Goal: Register for event/course

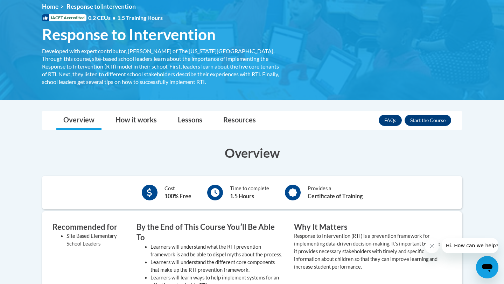
scroll to position [97, 0]
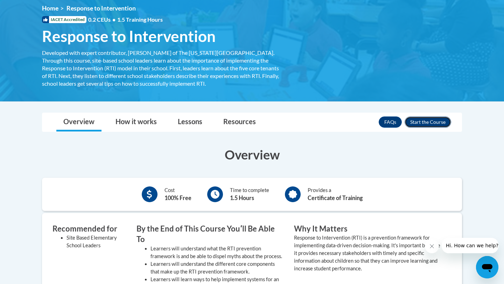
click at [423, 122] on button "Enroll" at bounding box center [428, 122] width 47 height 11
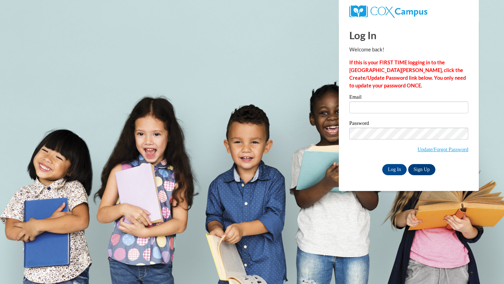
click at [421, 115] on div "Email" at bounding box center [408, 106] width 119 height 24
click at [418, 107] on input "Email" at bounding box center [408, 107] width 119 height 12
type input "[PERSON_NAME][EMAIL_ADDRESS][DOMAIN_NAME]"
click at [382, 164] on input "Log In" at bounding box center [394, 169] width 24 height 11
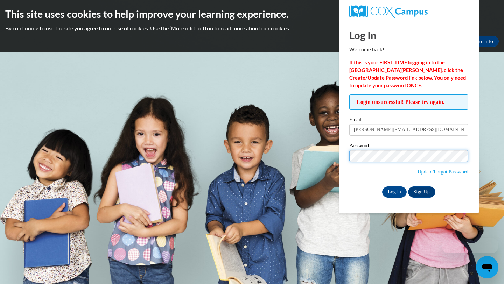
click at [382, 187] on input "Log In" at bounding box center [394, 192] width 24 height 11
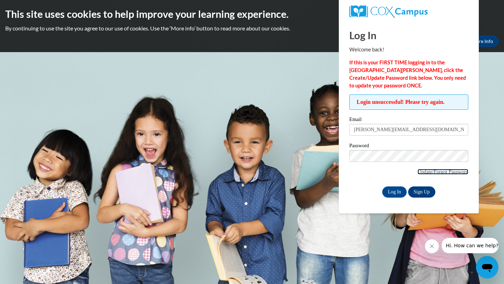
click at [434, 173] on link "Update/Forgot Password" at bounding box center [442, 172] width 51 height 6
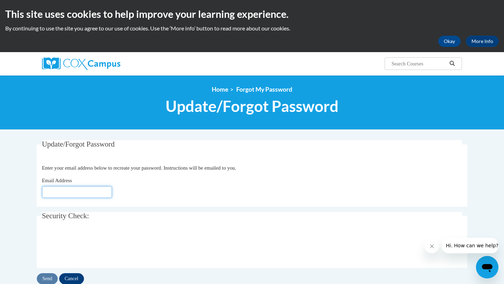
click at [104, 195] on input "Email Address" at bounding box center [77, 192] width 70 height 12
type input "sarah@gowaters.com"
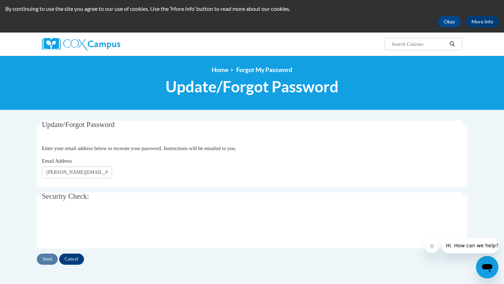
scroll to position [43, 0]
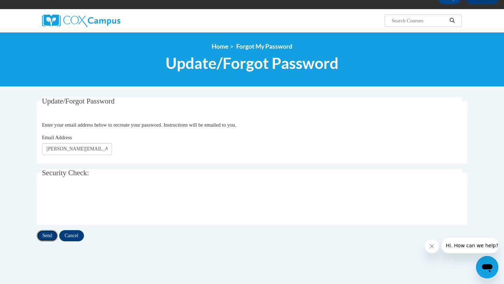
click at [49, 235] on input "Send" at bounding box center [47, 235] width 21 height 11
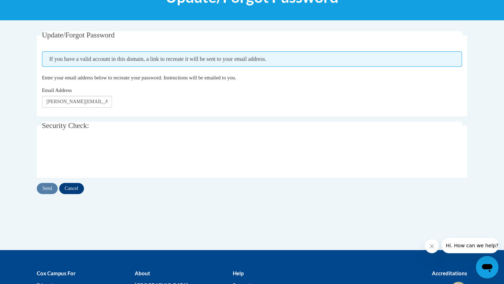
scroll to position [129, 0]
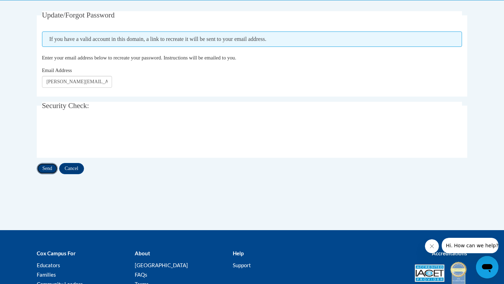
click at [52, 169] on input "Send" at bounding box center [47, 168] width 21 height 11
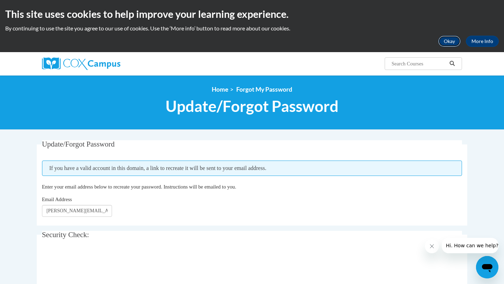
click at [456, 41] on button "Okay" at bounding box center [449, 41] width 22 height 11
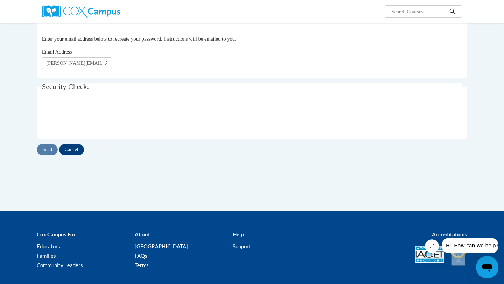
scroll to position [119, 0]
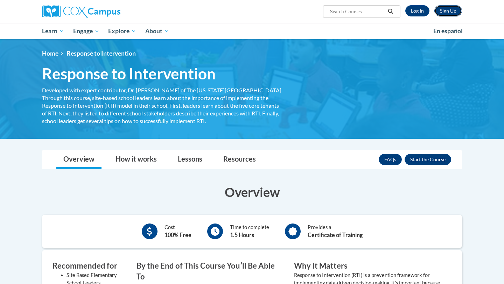
click at [451, 11] on link "Sign Up" at bounding box center [448, 10] width 28 height 11
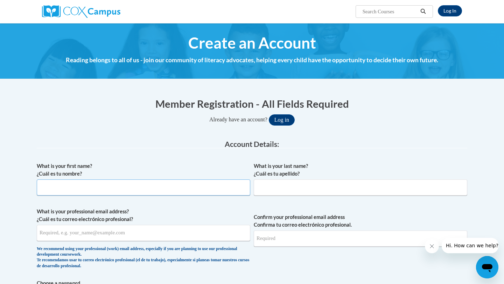
click at [126, 187] on input "What is your first name? ¿Cuál es tu nombre?" at bounding box center [143, 188] width 213 height 16
type input "Sarah"
type input "Waters"
type input "sarah@gowaters.com"
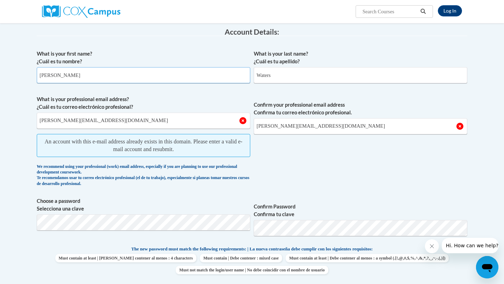
scroll to position [113, 0]
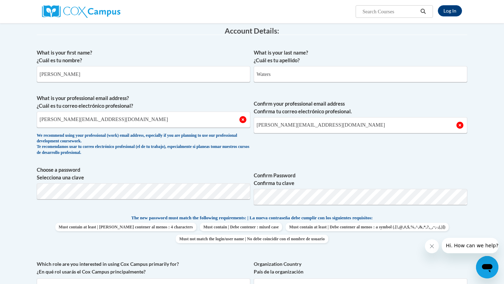
click at [269, 159] on span "Confirm your professional email address Confirma tu correo electrónico profesio…" at bounding box center [360, 126] width 213 height 65
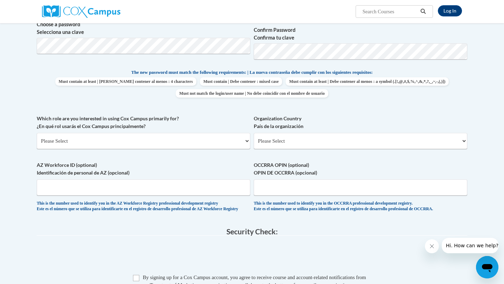
scroll to position [260, 0]
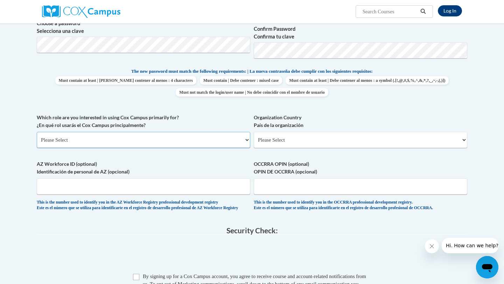
click at [163, 142] on select "Please Select College/University | Colegio/Universidad Community/Nonprofit Part…" at bounding box center [143, 140] width 213 height 16
select select "5a18ea06-2b54-4451-96f2-d152daf9eac5"
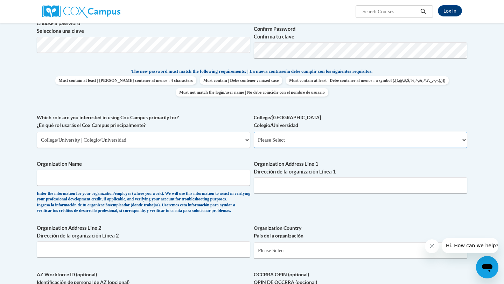
click at [267, 142] on select "Please Select College/University Staff | Empleado universitario College/Univers…" at bounding box center [360, 140] width 213 height 16
select select "99b32b07-cffc-426c-8bf6-0cd77760d84b"
click at [194, 180] on input "Organization Name" at bounding box center [143, 178] width 213 height 16
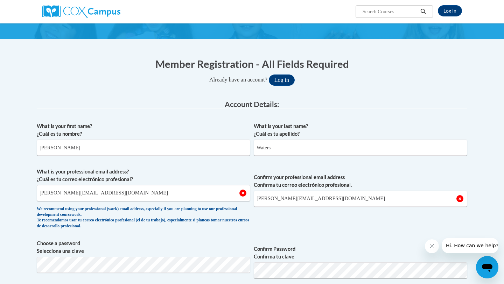
scroll to position [54, 0]
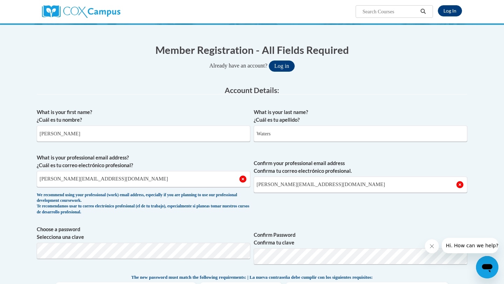
type input "University of North Georgia"
click at [190, 178] on input "sarah@gowaters.com" at bounding box center [143, 179] width 213 height 16
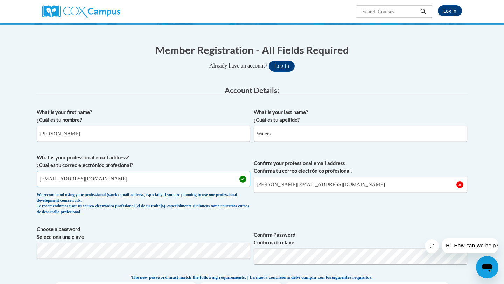
type input "sjwate3330@ung.edu"
click at [367, 178] on input "sarah@gowaters.com" at bounding box center [360, 185] width 213 height 16
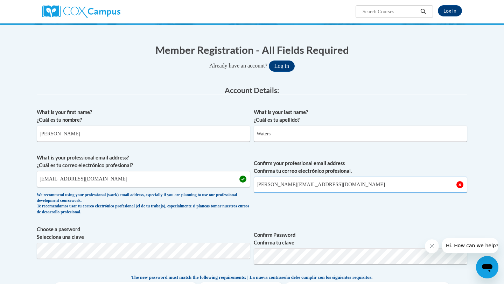
click at [367, 178] on input "sarah@gowaters.com" at bounding box center [360, 185] width 213 height 16
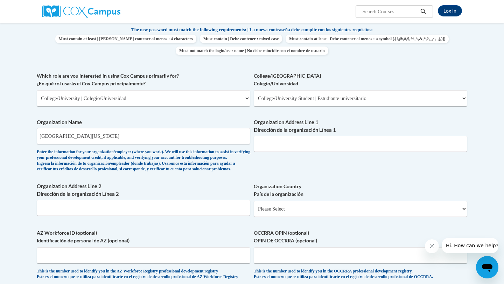
scroll to position [307, 0]
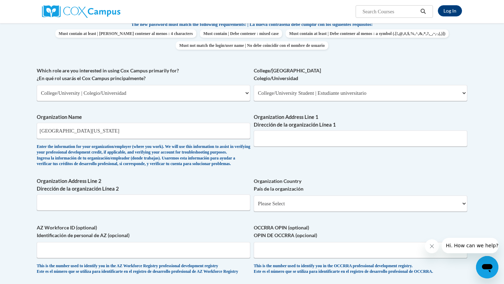
type input "sjwate3330@ung.edu"
click at [266, 132] on input "Organization Address Line 1 Dirección de la organización Línea 1" at bounding box center [360, 139] width 213 height 16
paste input "82 College Cir, Dahlonega, GA 30597"
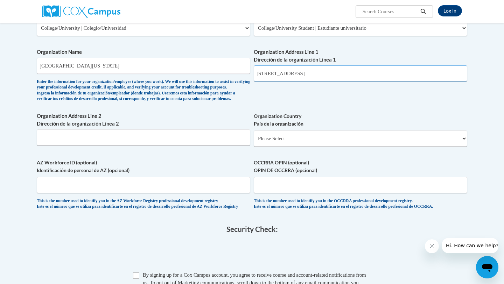
scroll to position [377, 0]
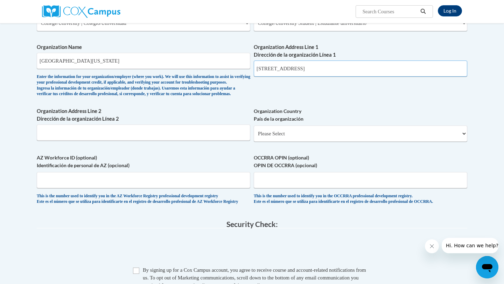
type input "82 College Cir, Dahlonega, GA 30597"
click at [307, 142] on select "Please Select United States | Estados Unidos Outside of the United States | Fue…" at bounding box center [360, 134] width 213 height 16
select select "ad49bcad-a171-4b2e-b99c-48b446064914"
select select
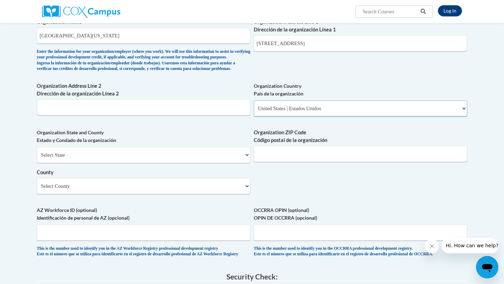
scroll to position [411, 0]
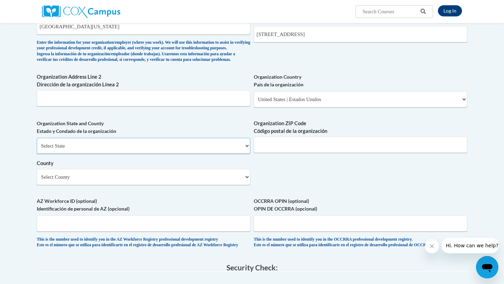
click at [185, 154] on select "Select State Alabama Alaska Arizona Arkansas California Colorado Connecticut De…" at bounding box center [143, 146] width 213 height 16
select select "Georgia"
click at [205, 185] on select "County" at bounding box center [143, 177] width 213 height 16
click at [205, 185] on select "Select County Appling Atkinson Bacon Baker Baldwin Banks Barrow Bartow Ben Hill…" at bounding box center [143, 177] width 213 height 16
click at [209, 185] on select "Select County Appling Atkinson Bacon Baker Baldwin Banks Barrow Bartow Ben Hill…" at bounding box center [143, 177] width 213 height 16
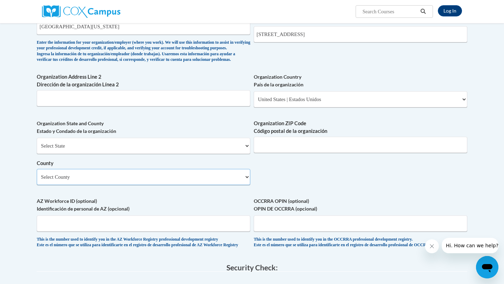
click at [113, 184] on select "Select County Appling Atkinson Bacon Baker Baldwin Banks Barrow Bartow Ben Hill…" at bounding box center [143, 177] width 213 height 16
select select "Lumpkin"
click at [289, 152] on input "Organization ZIP Code Código postal de la organización" at bounding box center [360, 145] width 213 height 16
type input "30597"
click at [335, 202] on div "What is your first name? ¿Cuál es tu nombre? Sarah What is your last name? ¿Cuá…" at bounding box center [252, 1] width 430 height 507
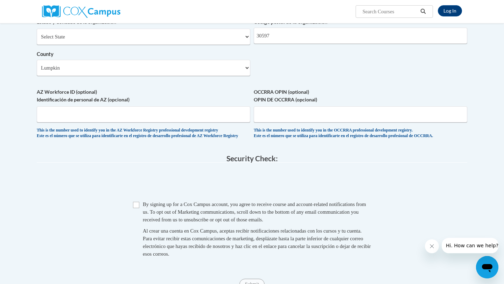
scroll to position [522, 0]
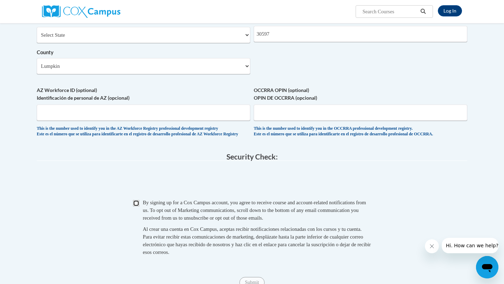
click at [134, 206] on input "Checkbox" at bounding box center [136, 203] width 6 height 6
checkbox input "true"
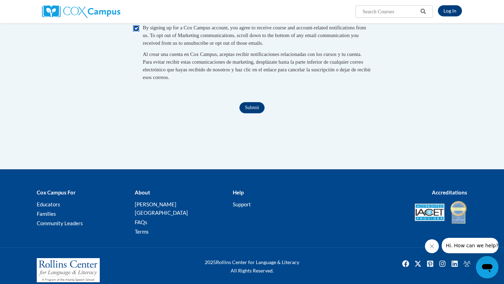
scroll to position [705, 0]
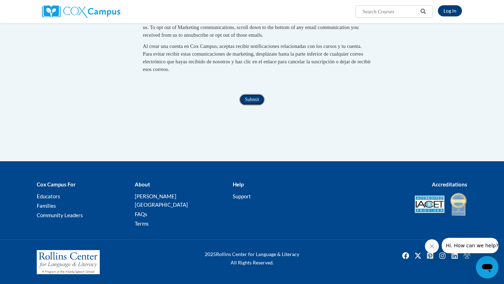
click at [255, 105] on input "Submit" at bounding box center [251, 99] width 25 height 11
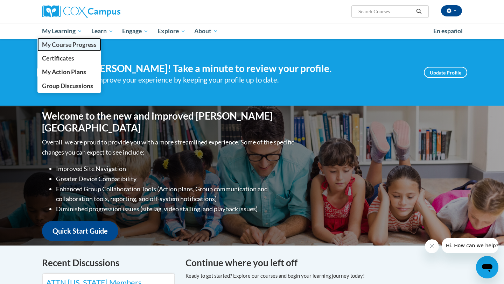
click at [70, 43] on span "My Course Progress" at bounding box center [69, 44] width 55 height 7
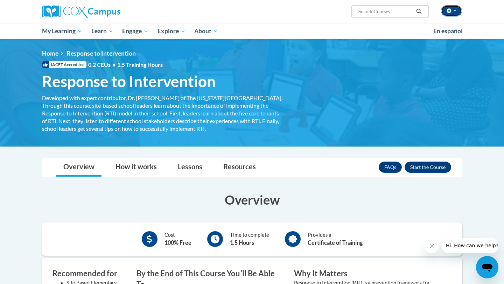
click at [448, 16] on button "button" at bounding box center [451, 10] width 21 height 11
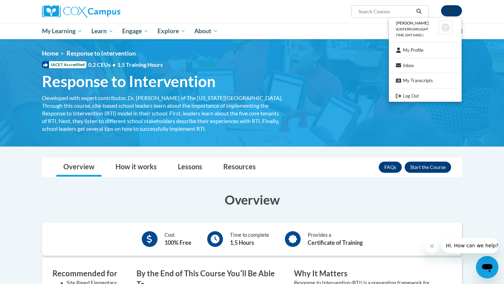
click at [448, 14] on button "button" at bounding box center [451, 10] width 21 height 11
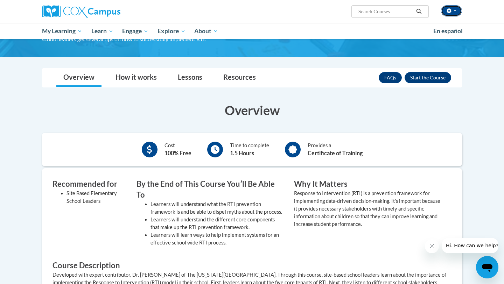
scroll to position [89, 0]
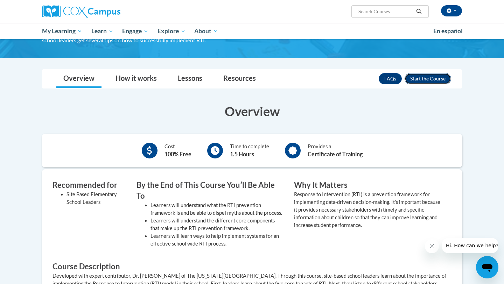
click at [434, 73] on button "Enroll" at bounding box center [428, 78] width 47 height 11
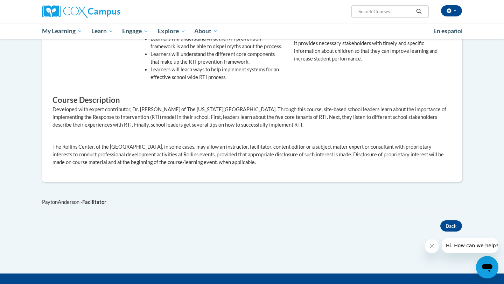
scroll to position [264, 0]
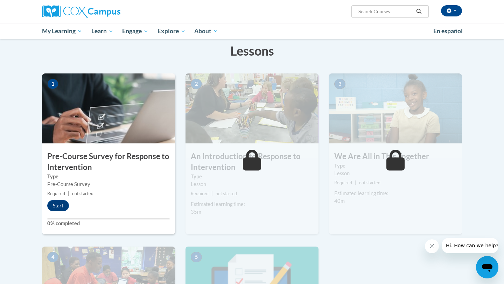
scroll to position [110, 0]
click at [54, 205] on button "Start" at bounding box center [58, 205] width 22 height 11
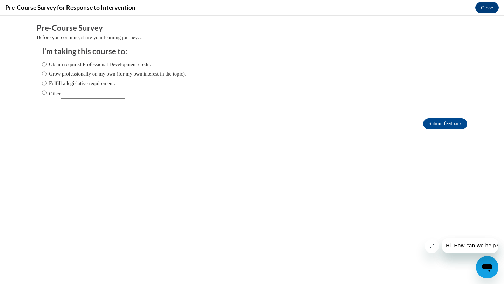
scroll to position [0, 0]
click at [82, 66] on label "Obtain required Professional Development credit." at bounding box center [96, 65] width 109 height 8
click at [47, 66] on input "Obtain required Professional Development credit." at bounding box center [44, 65] width 5 height 8
radio input "true"
click at [450, 124] on input "Submit feedback" at bounding box center [445, 123] width 44 height 11
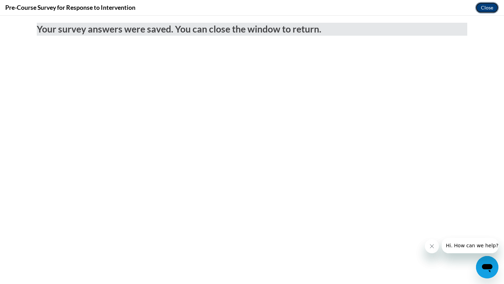
click at [491, 9] on button "Close" at bounding box center [486, 7] width 23 height 11
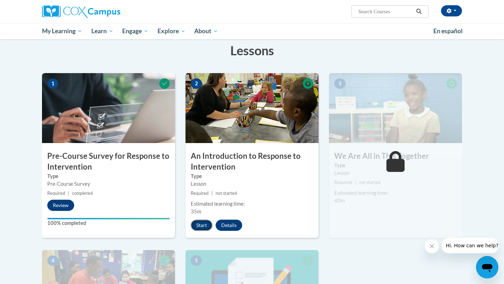
click at [203, 226] on button "Start" at bounding box center [202, 225] width 22 height 11
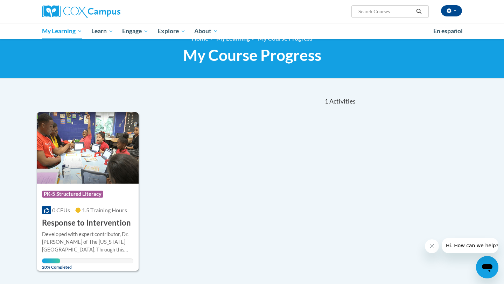
scroll to position [17, 0]
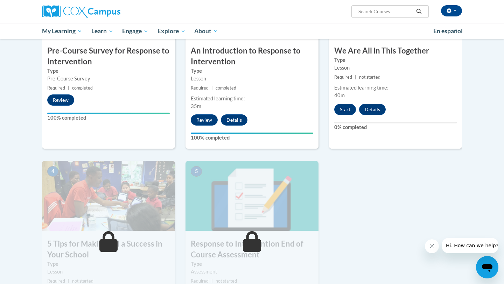
scroll to position [216, 0]
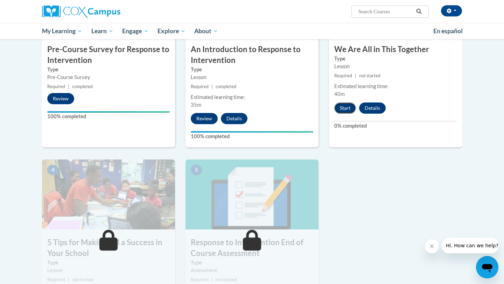
click at [342, 107] on button "Start" at bounding box center [345, 108] width 22 height 11
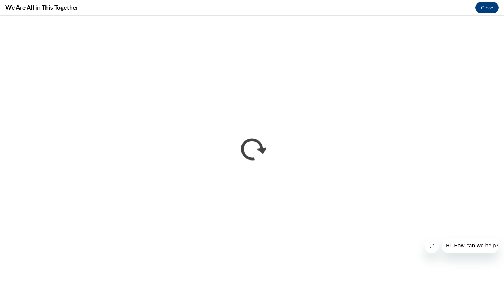
scroll to position [0, 0]
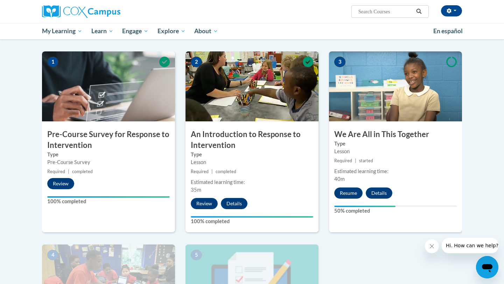
scroll to position [132, 0]
